Goal: Transaction & Acquisition: Purchase product/service

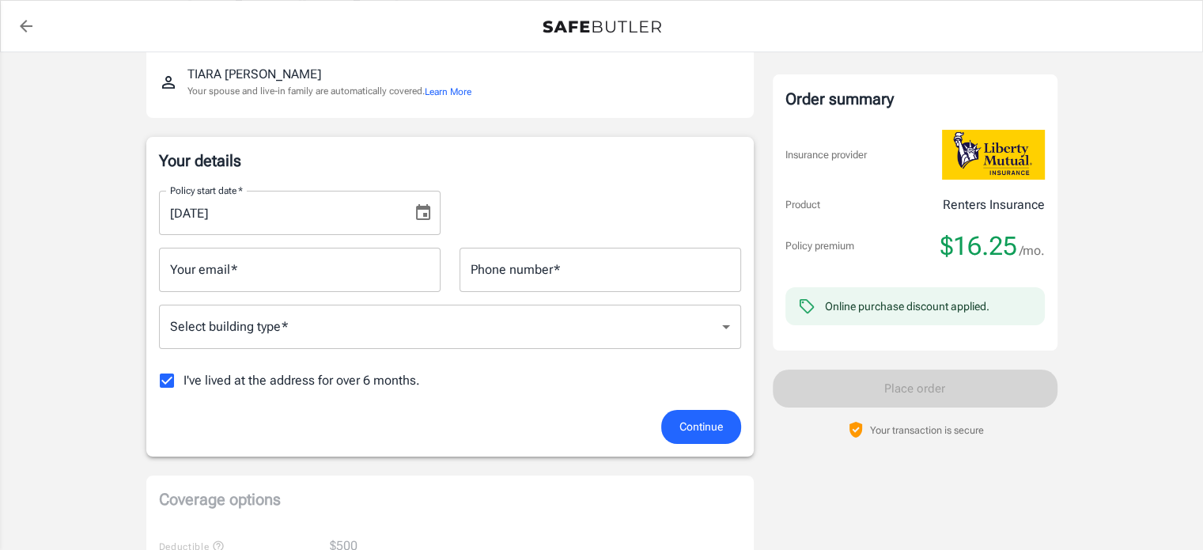
scroll to position [195, 0]
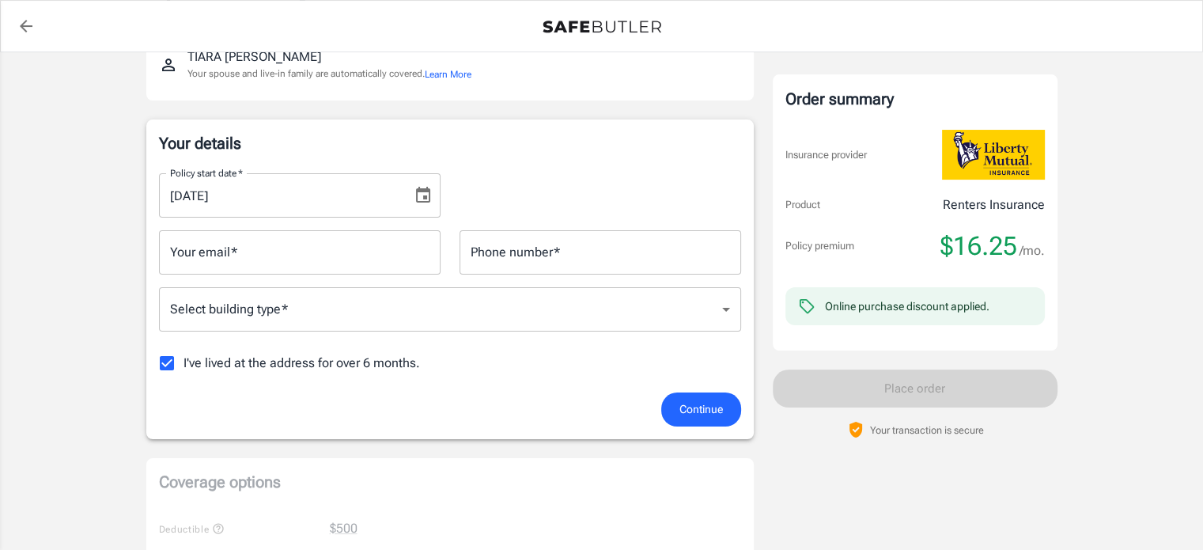
click at [183, 254] on div "Your email   * Your email   *" at bounding box center [300, 252] width 282 height 44
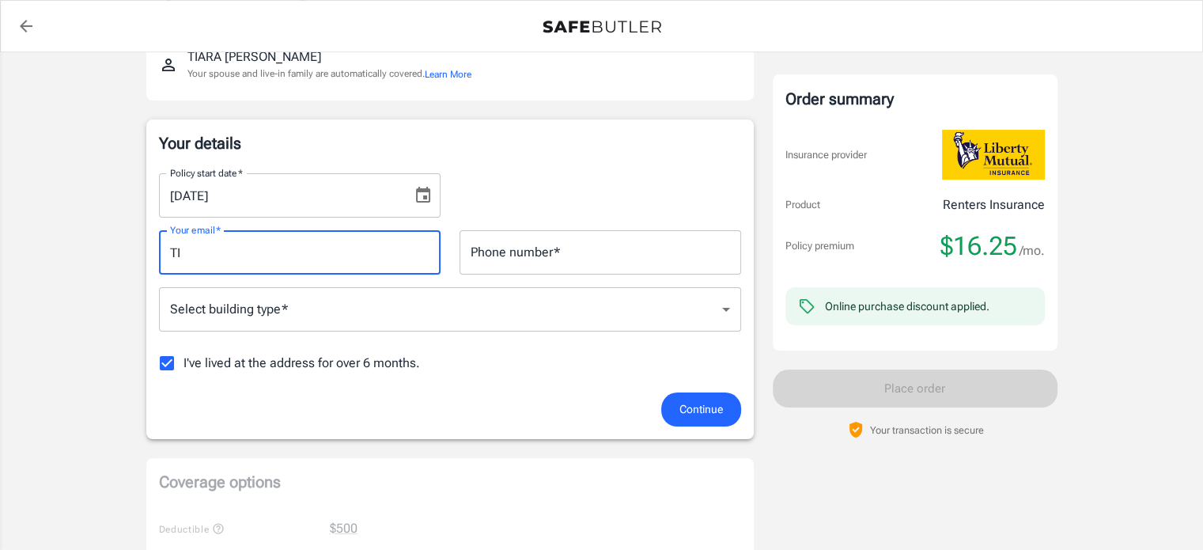
type input "T"
type input "[EMAIL_ADDRESS][DOMAIN_NAME]"
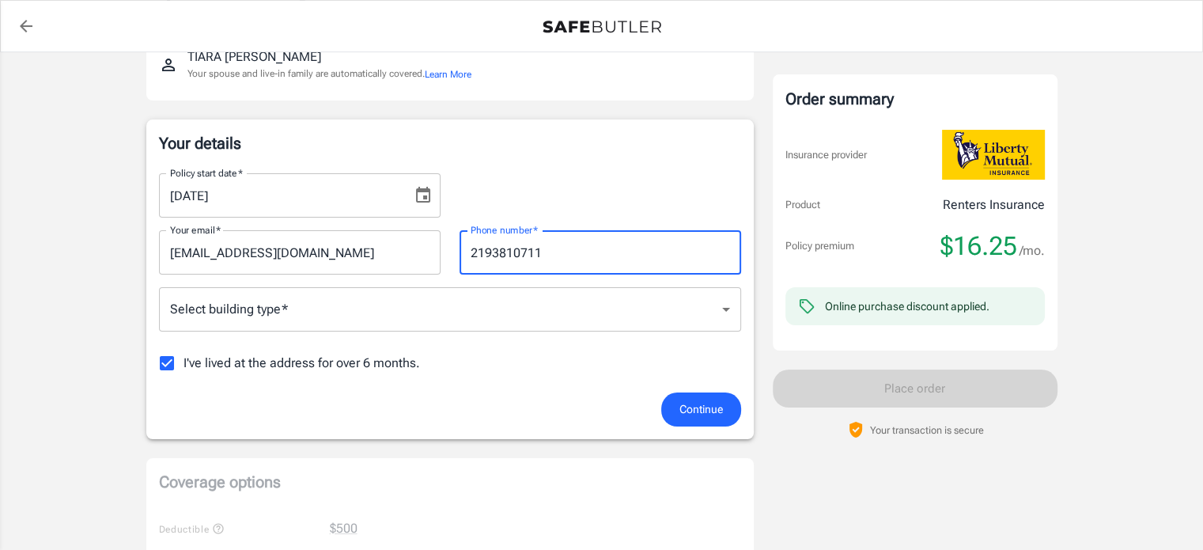
type input "2193810711"
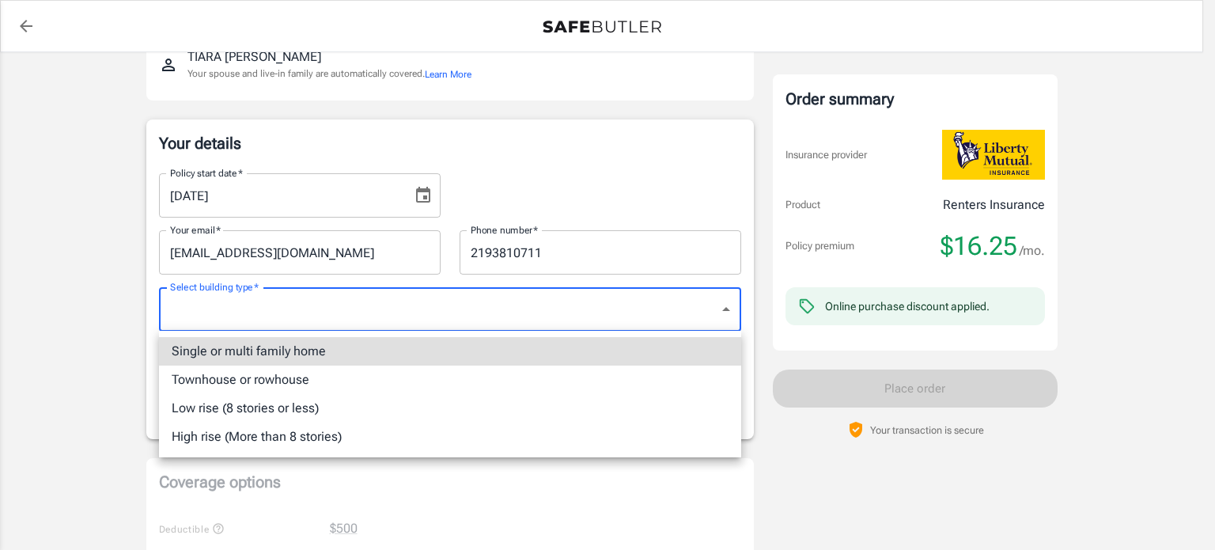
click at [203, 404] on li "Low rise (8 stories or less)" at bounding box center [450, 408] width 582 height 28
type input "lowrise"
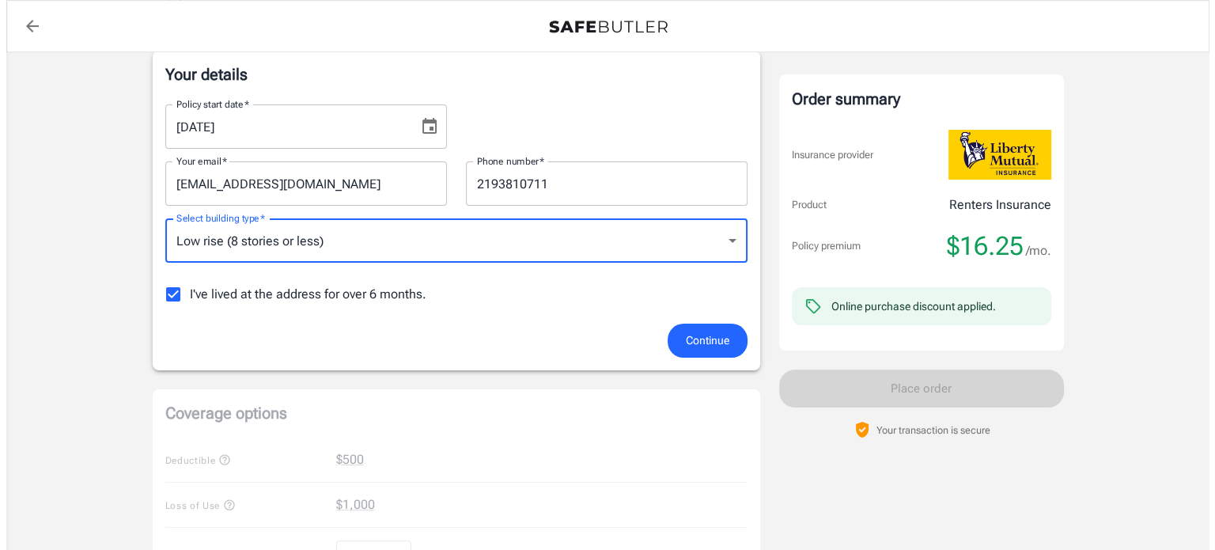
scroll to position [270, 0]
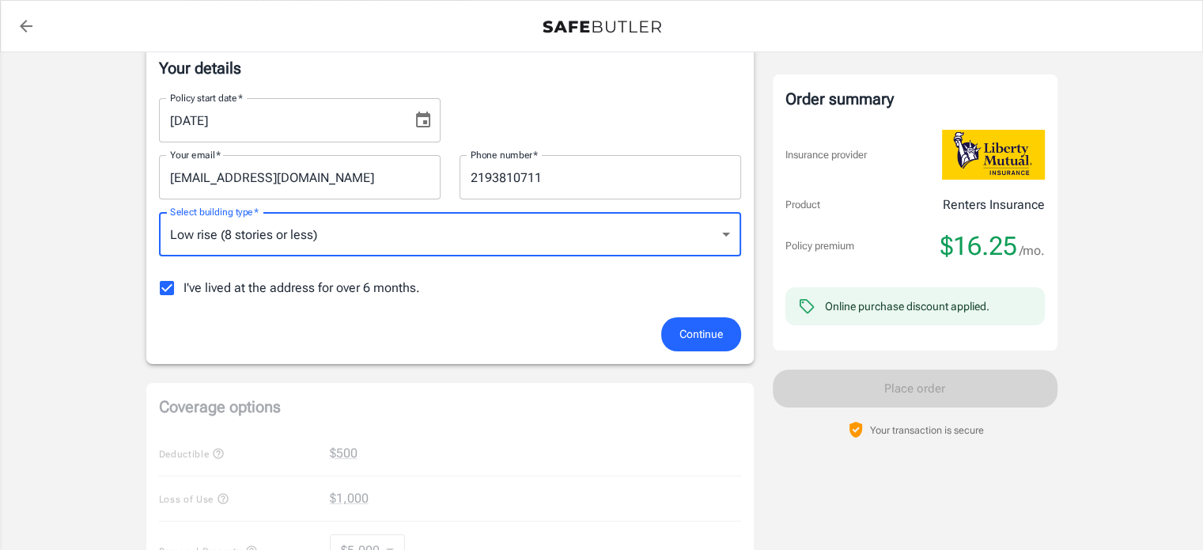
click at [697, 327] on span "Continue" at bounding box center [700, 334] width 43 height 20
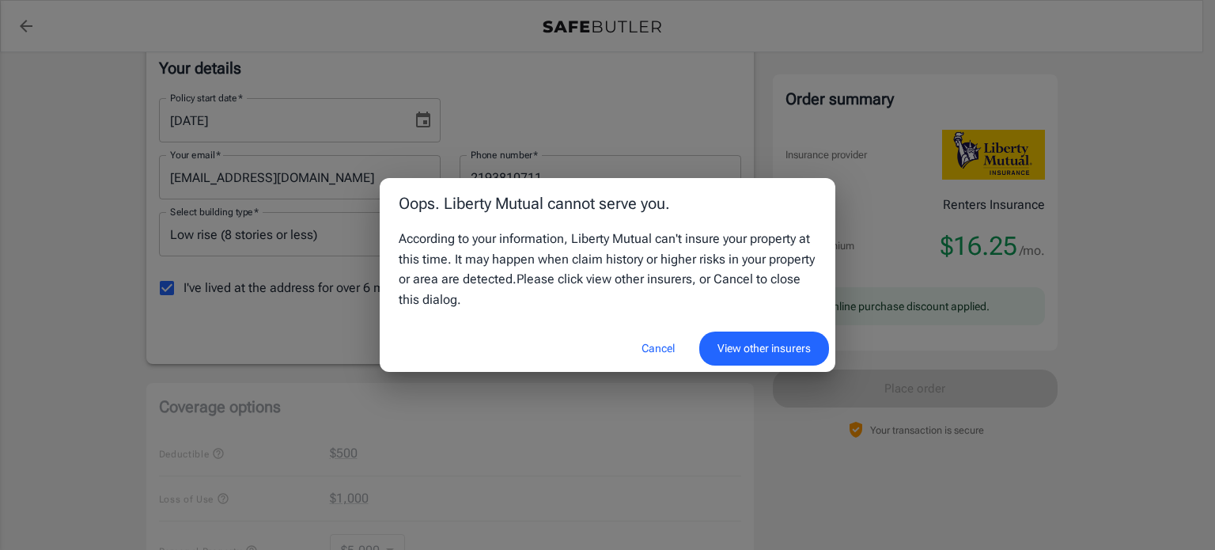
click at [755, 342] on button "View other insurers" at bounding box center [764, 348] width 130 height 34
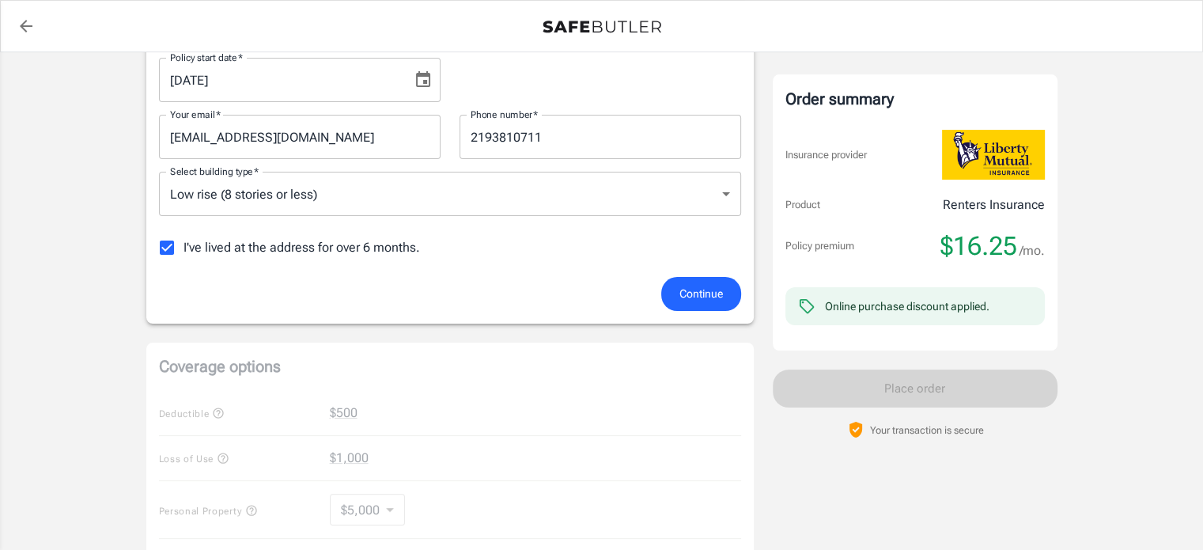
scroll to position [318, 0]
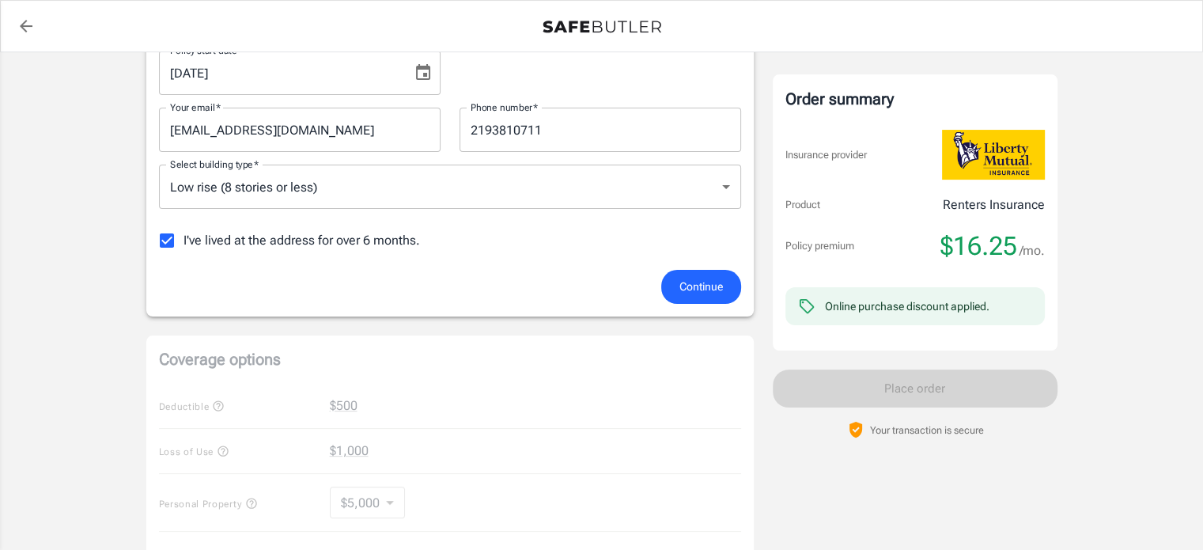
click at [696, 274] on button "Continue" at bounding box center [701, 287] width 80 height 34
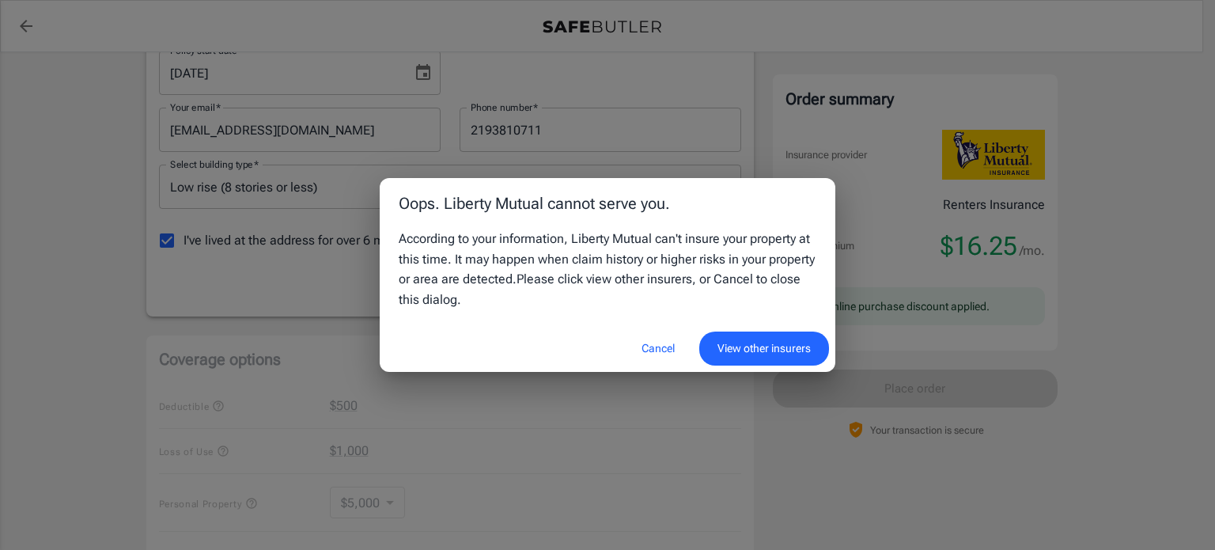
click at [674, 346] on button "Cancel" at bounding box center [658, 348] width 70 height 34
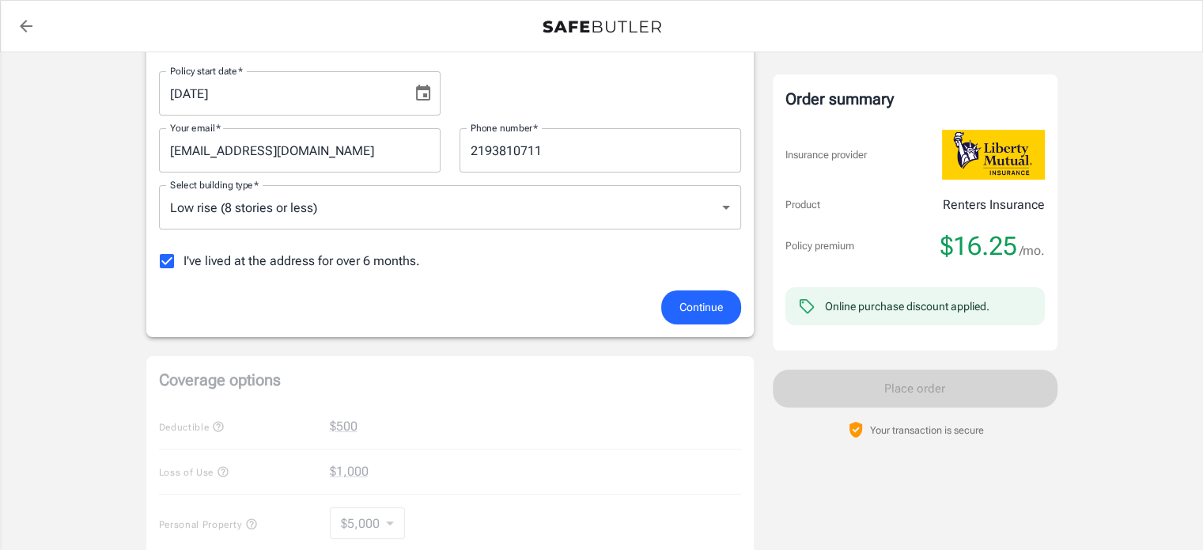
scroll to position [297, 0]
click at [679, 281] on div "Policy start date   * 09/03/2025 Policy start date   * Your email   * BBNM55@GM…" at bounding box center [450, 175] width 582 height 232
click at [696, 319] on button "Continue" at bounding box center [701, 307] width 80 height 34
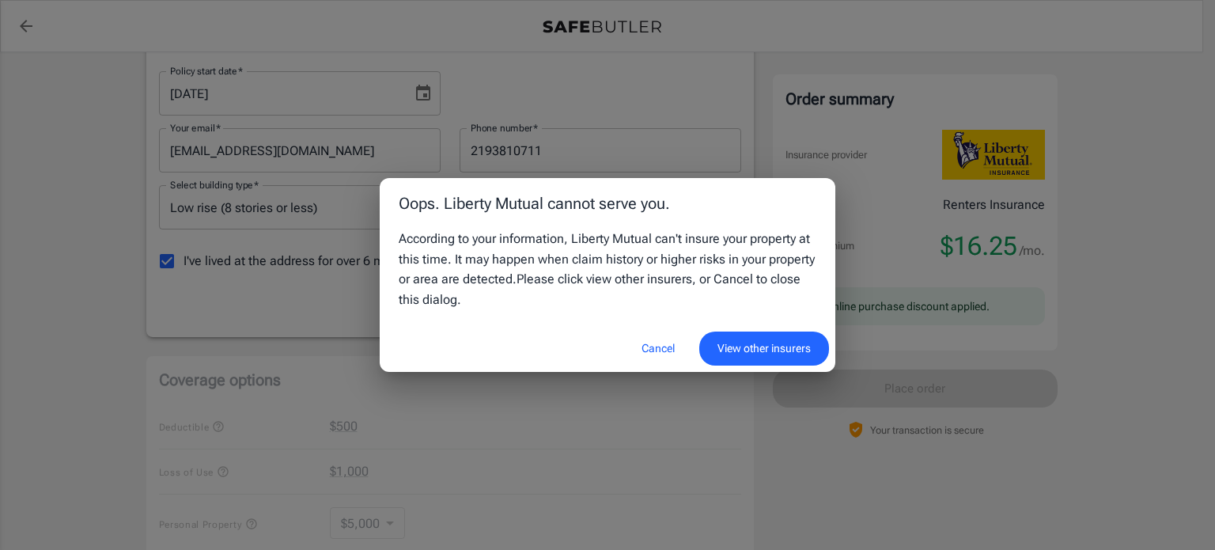
click at [642, 361] on button "Cancel" at bounding box center [658, 348] width 70 height 34
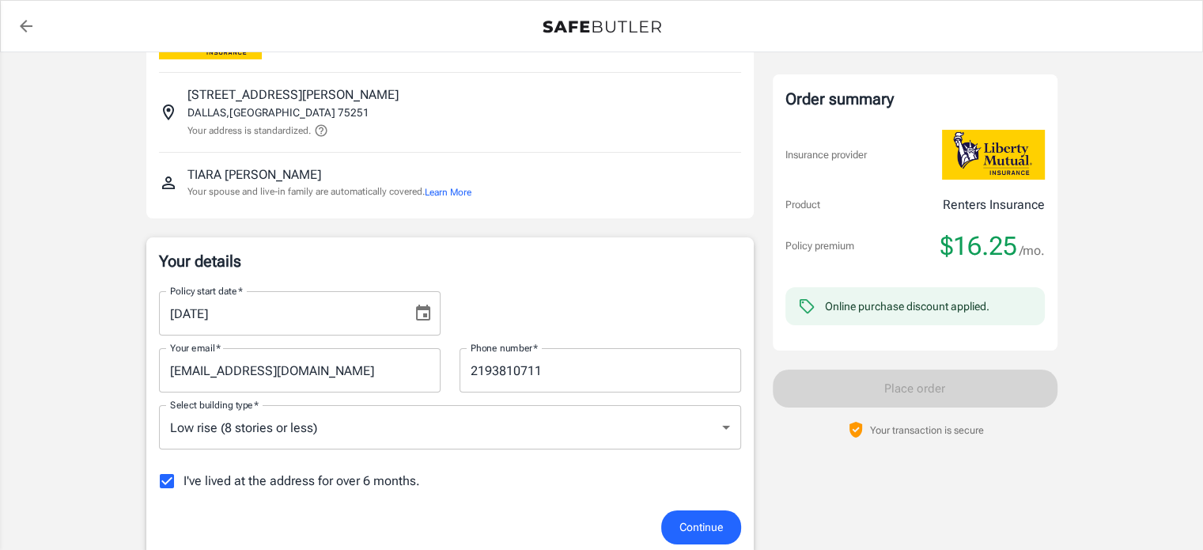
scroll to position [0, 0]
